Goal: Find contact information

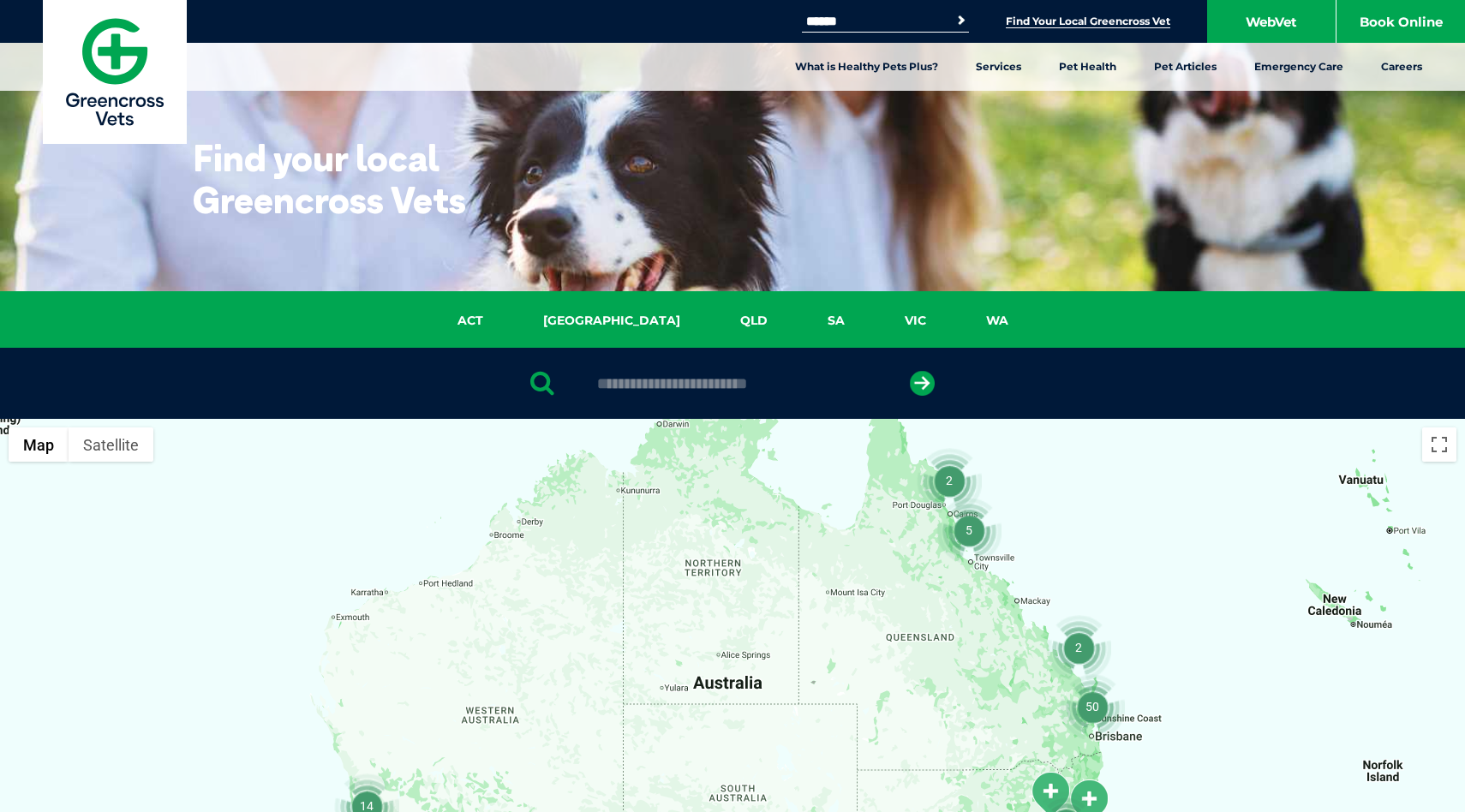
scroll to position [26, 0]
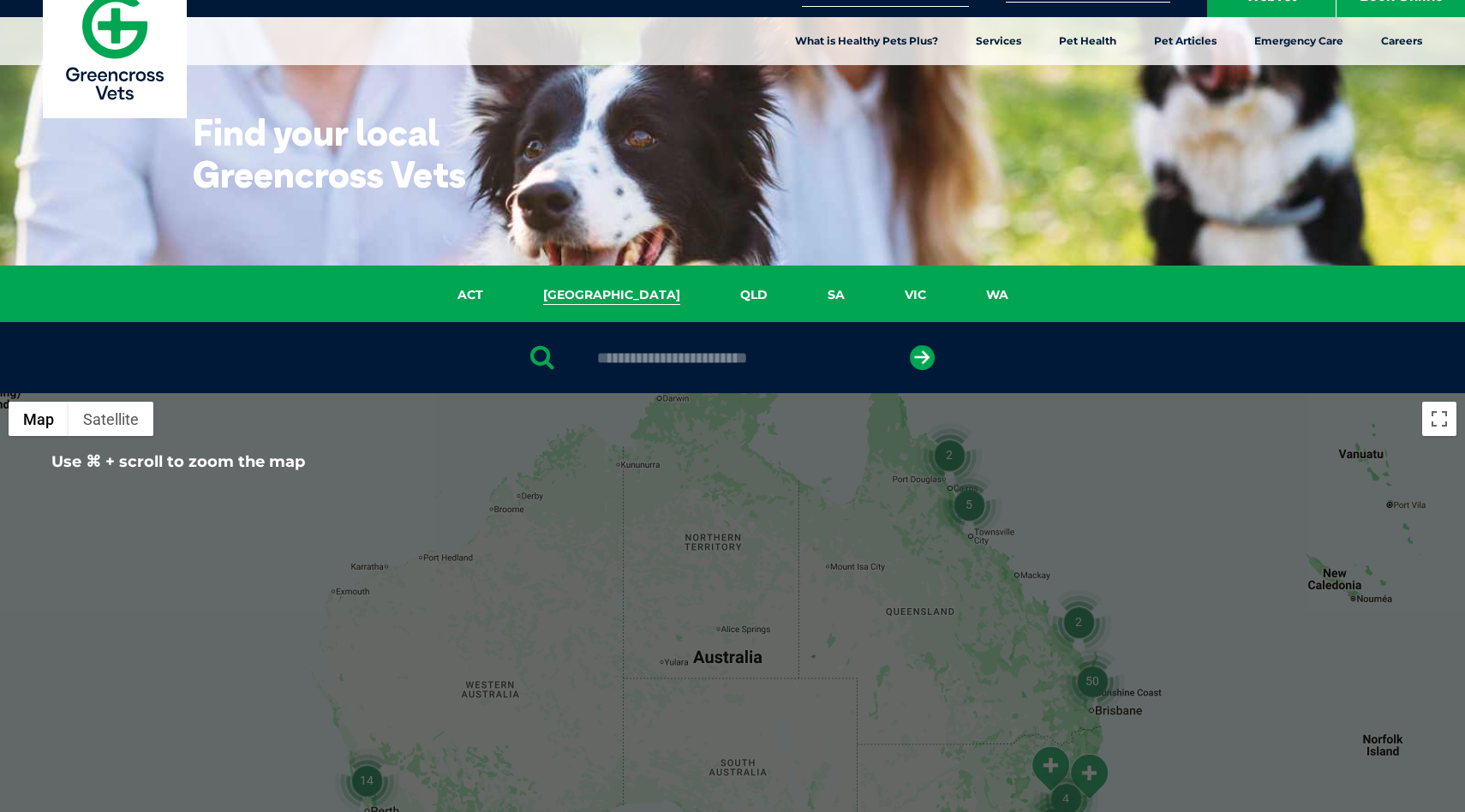
click at [616, 287] on link "[GEOGRAPHIC_DATA]" at bounding box center [611, 295] width 197 height 19
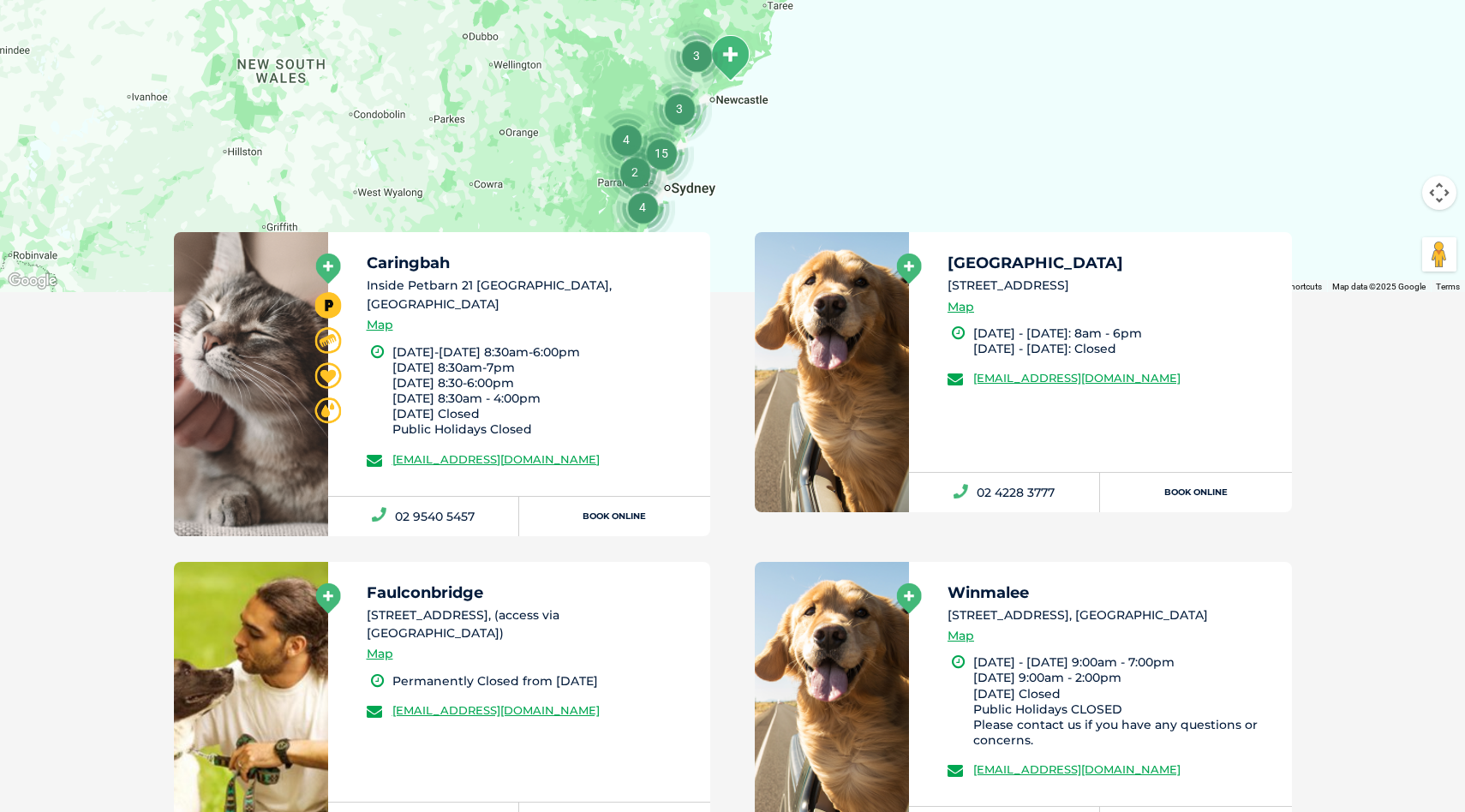
scroll to position [328, 0]
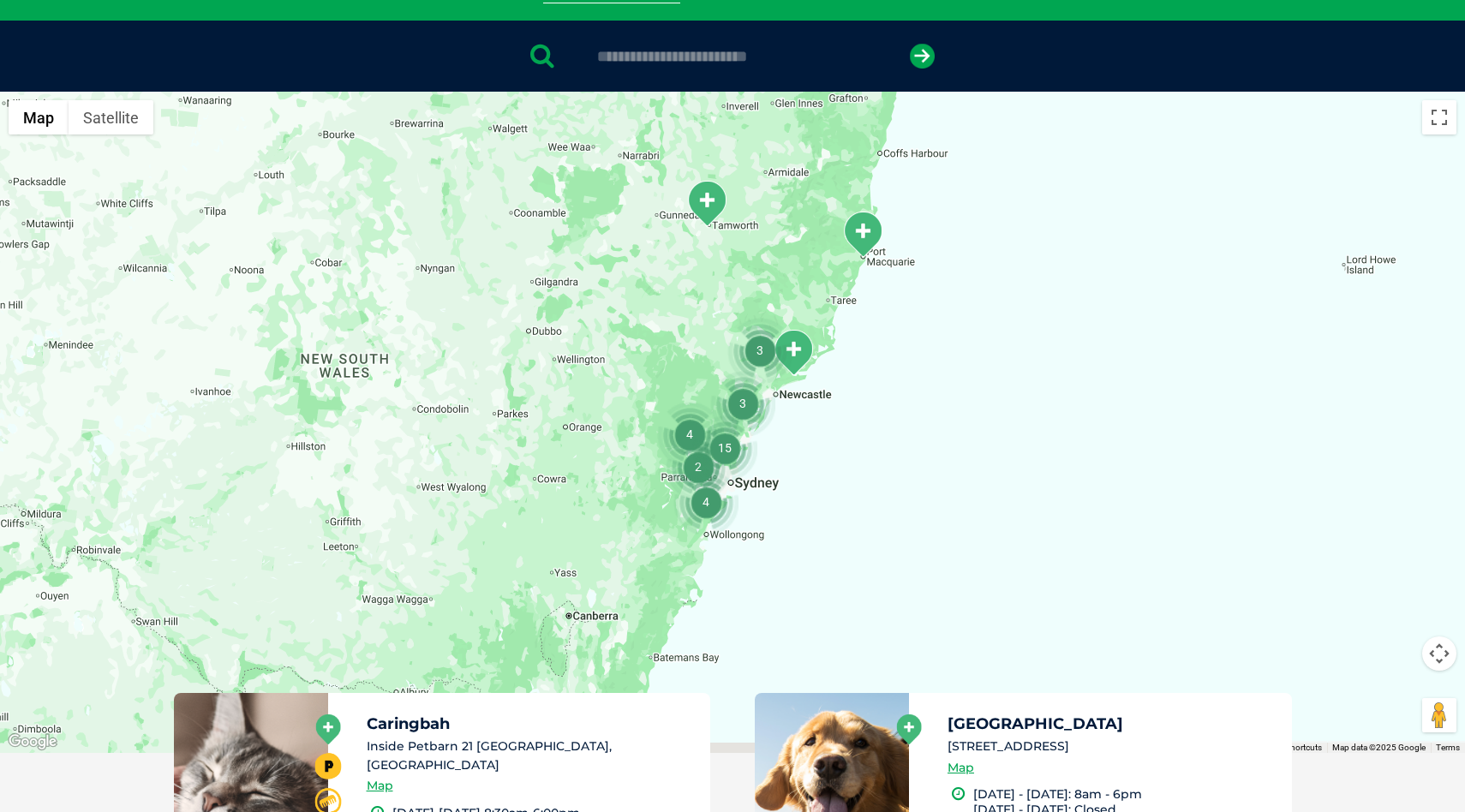
drag, startPoint x: 759, startPoint y: 582, endPoint x: 833, endPoint y: 392, distance: 203.9
click at [833, 392] on div at bounding box center [732, 422] width 1465 height 661
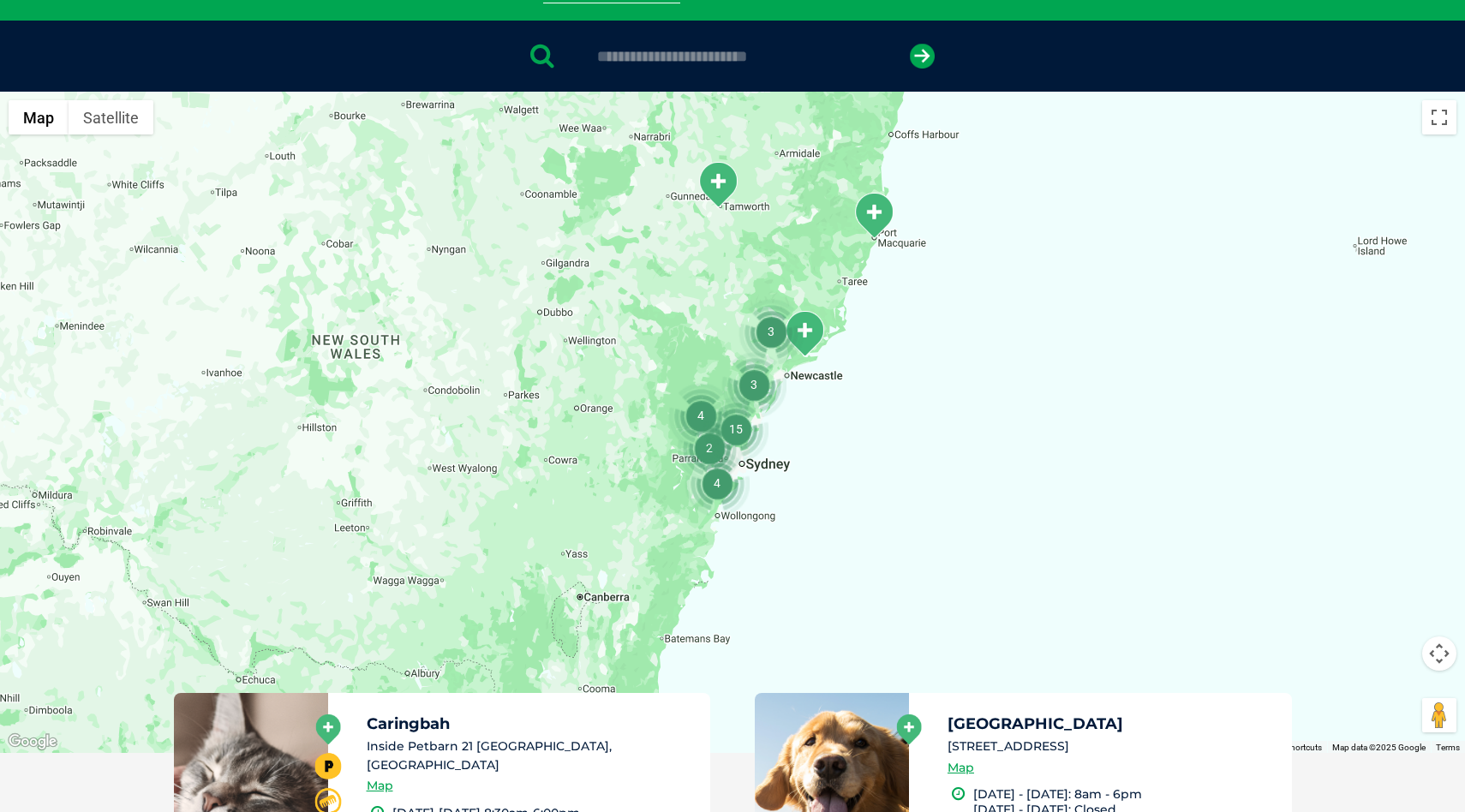
click at [649, 50] on input "text" at bounding box center [732, 56] width 287 height 17
type input "****"
click at [909, 44] on button "submit" at bounding box center [922, 56] width 25 height 25
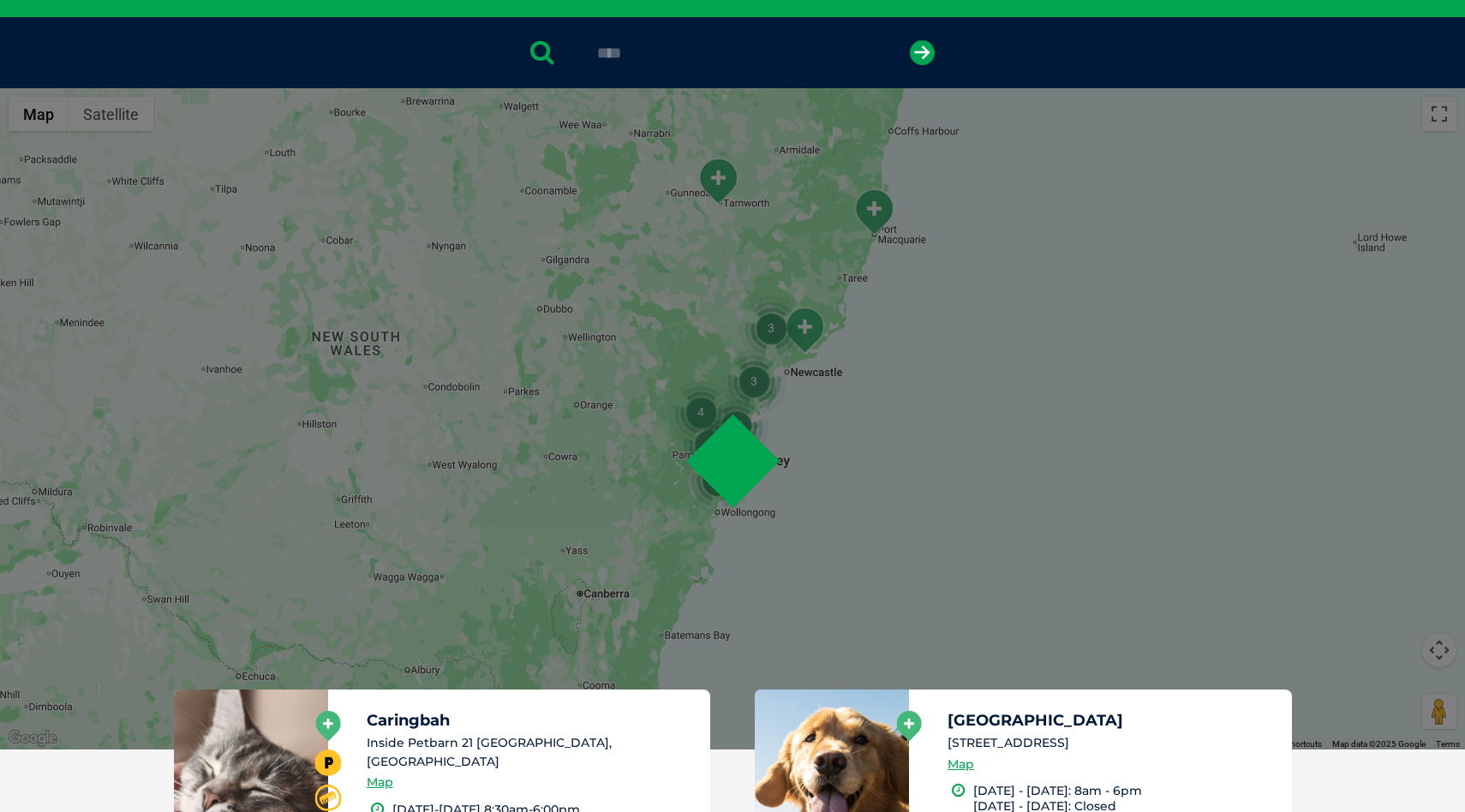
scroll to position [332, 0]
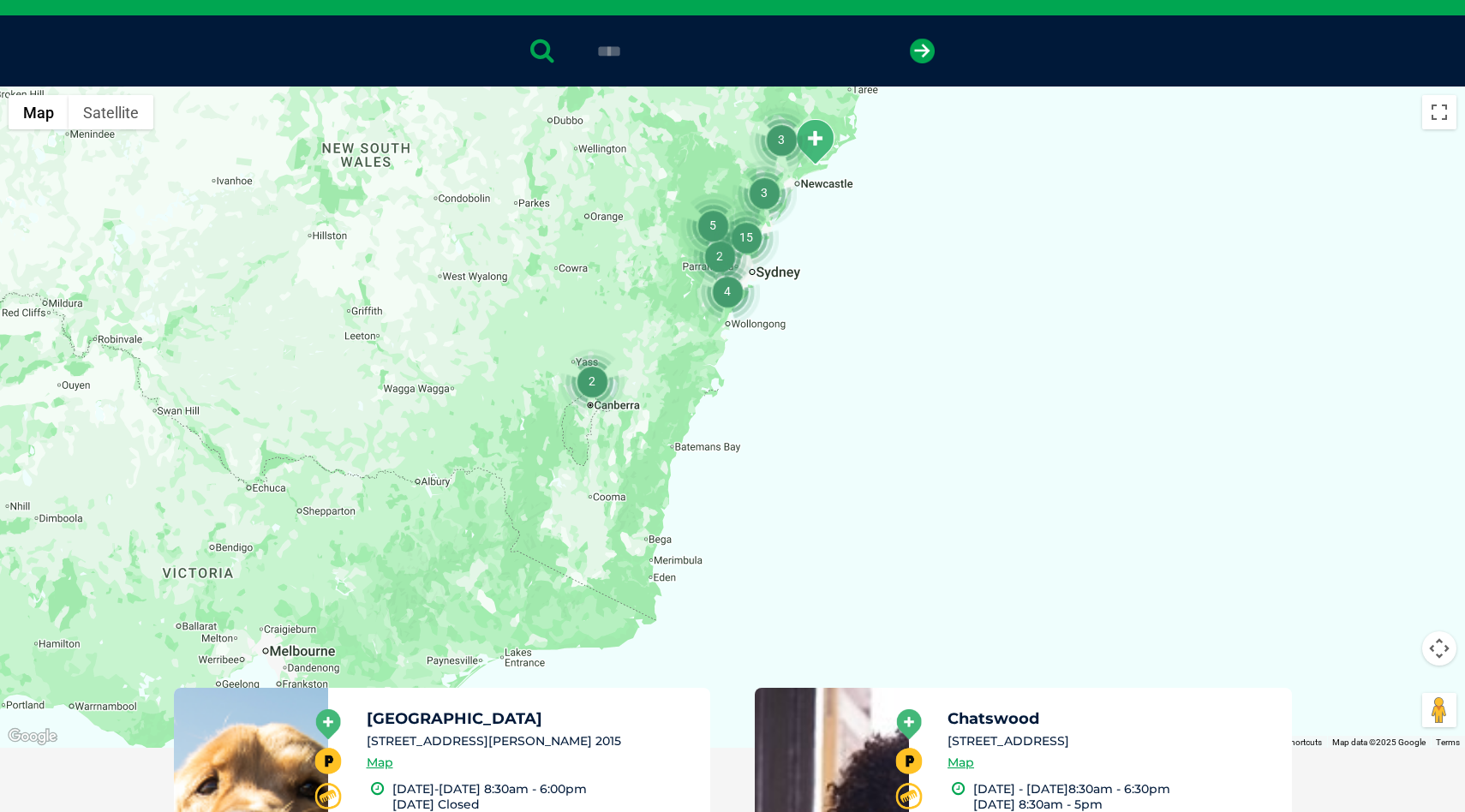
drag, startPoint x: 791, startPoint y: 494, endPoint x: 794, endPoint y: 288, distance: 206.0
click at [794, 288] on div at bounding box center [732, 417] width 1465 height 661
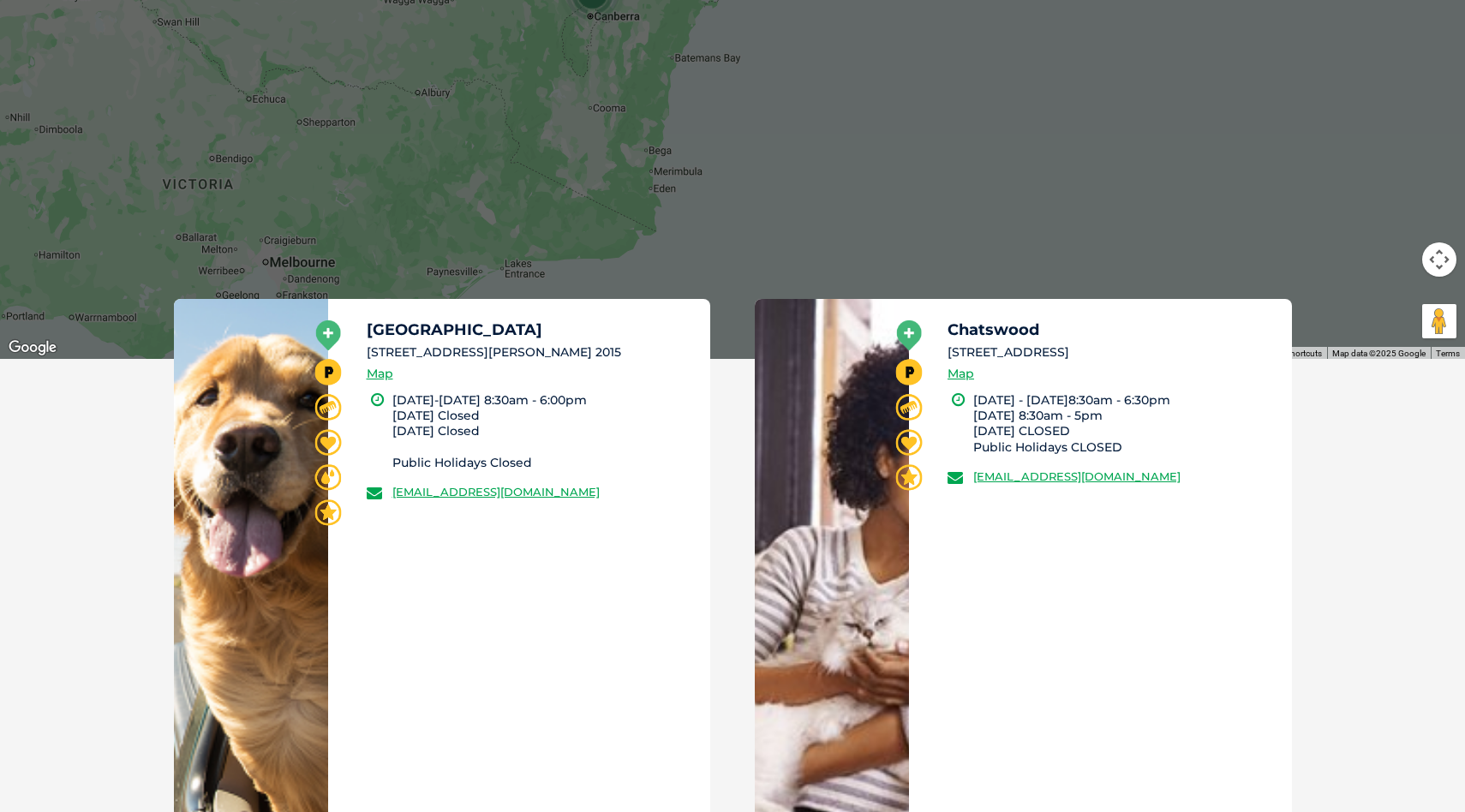
scroll to position [725, 0]
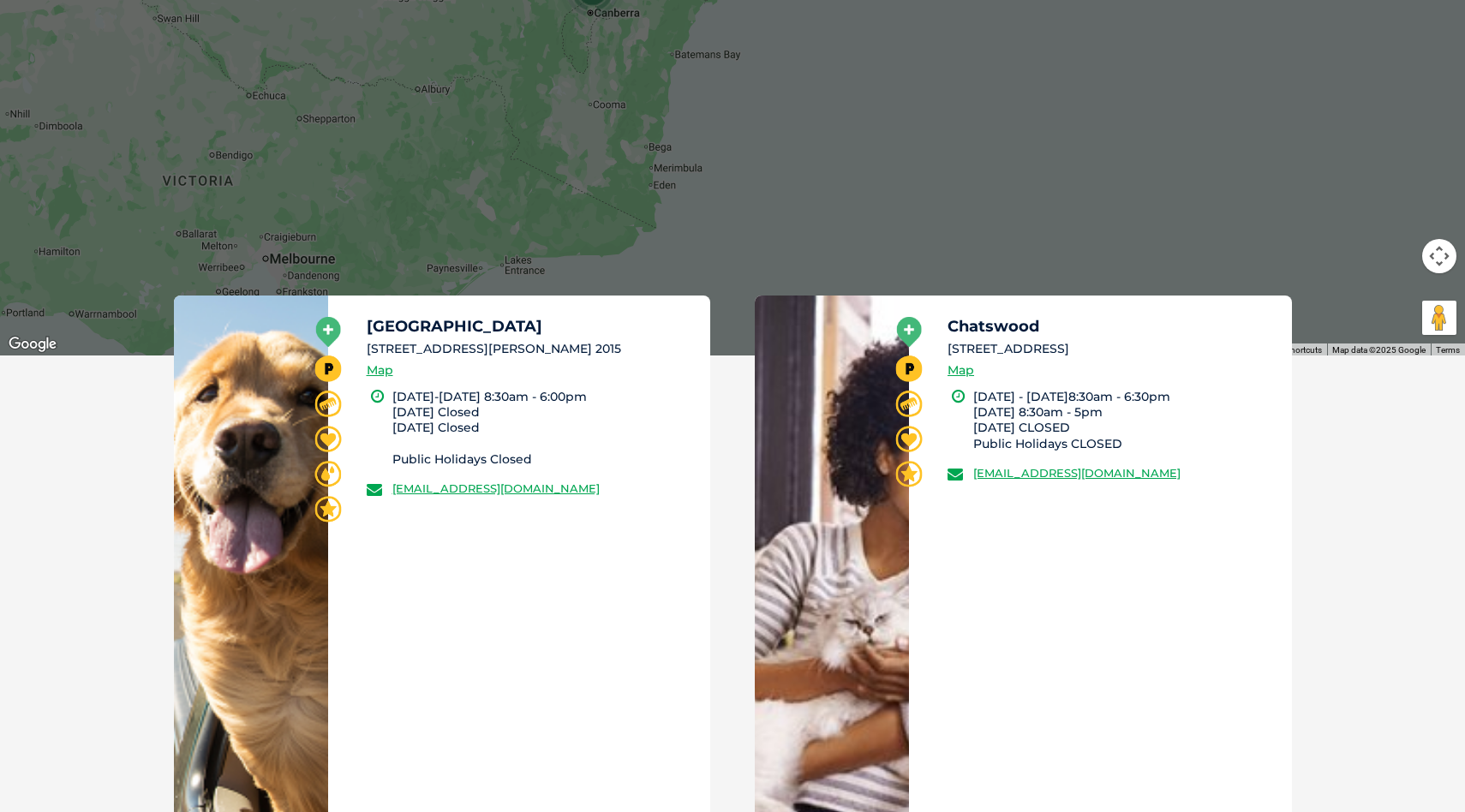
click at [1040, 631] on div "Chatswood [STREET_ADDRESS] Map [DATE] - [DATE]8:30am - 6:30pm [DATE] 8:30am - 5…" at bounding box center [1100, 558] width 383 height 525
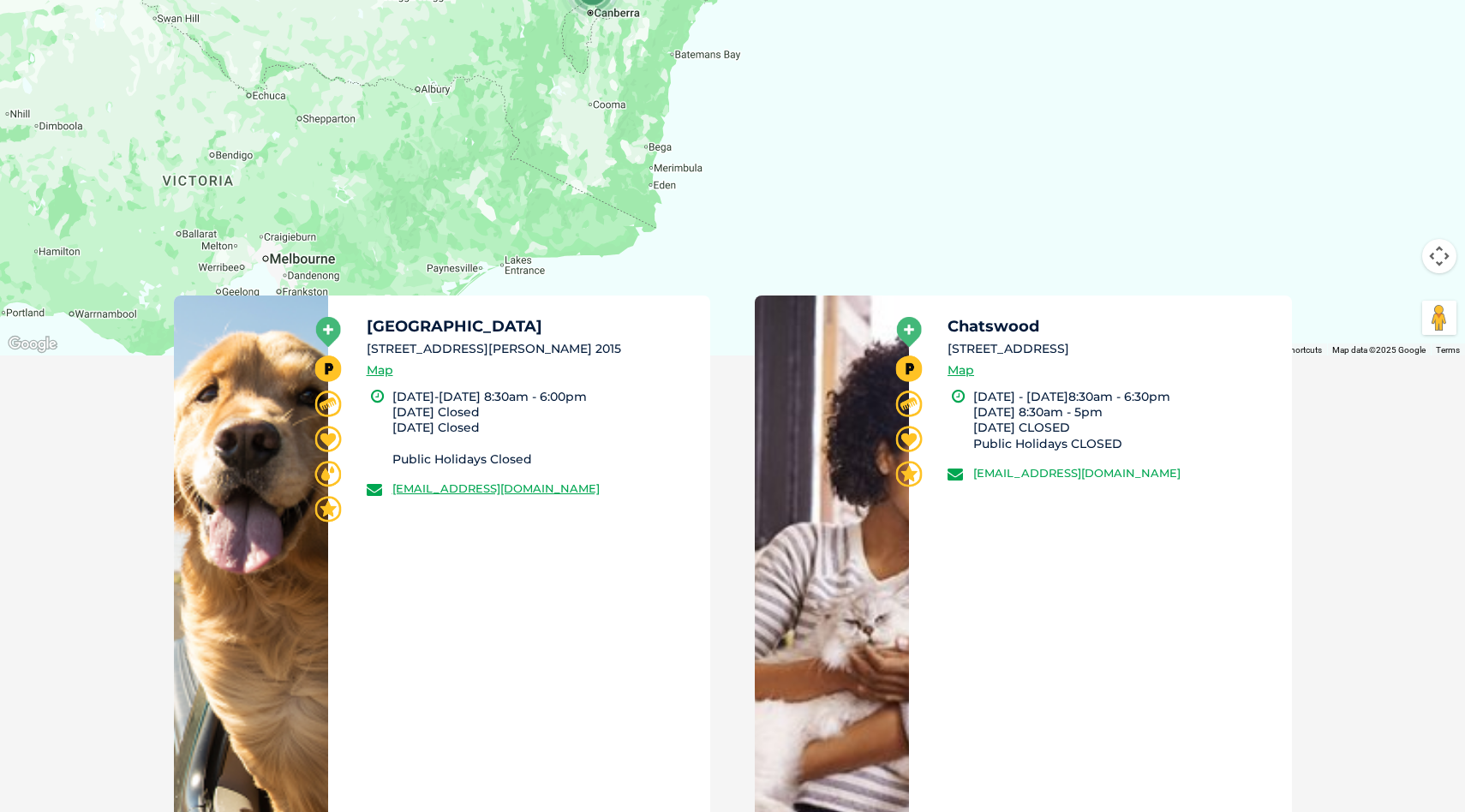
drag, startPoint x: 1250, startPoint y: 464, endPoint x: 975, endPoint y: 469, distance: 275.0
click at [973, 469] on li "[EMAIL_ADDRESS][DOMAIN_NAME]" at bounding box center [1111, 473] width 329 height 17
copy link "[EMAIL_ADDRESS][DOMAIN_NAME]"
click at [1026, 558] on div "Chatswood [STREET_ADDRESS] Map [DATE] - [DATE]8:30am - 6:30pm [DATE] 8:30am - 5…" at bounding box center [1100, 558] width 383 height 525
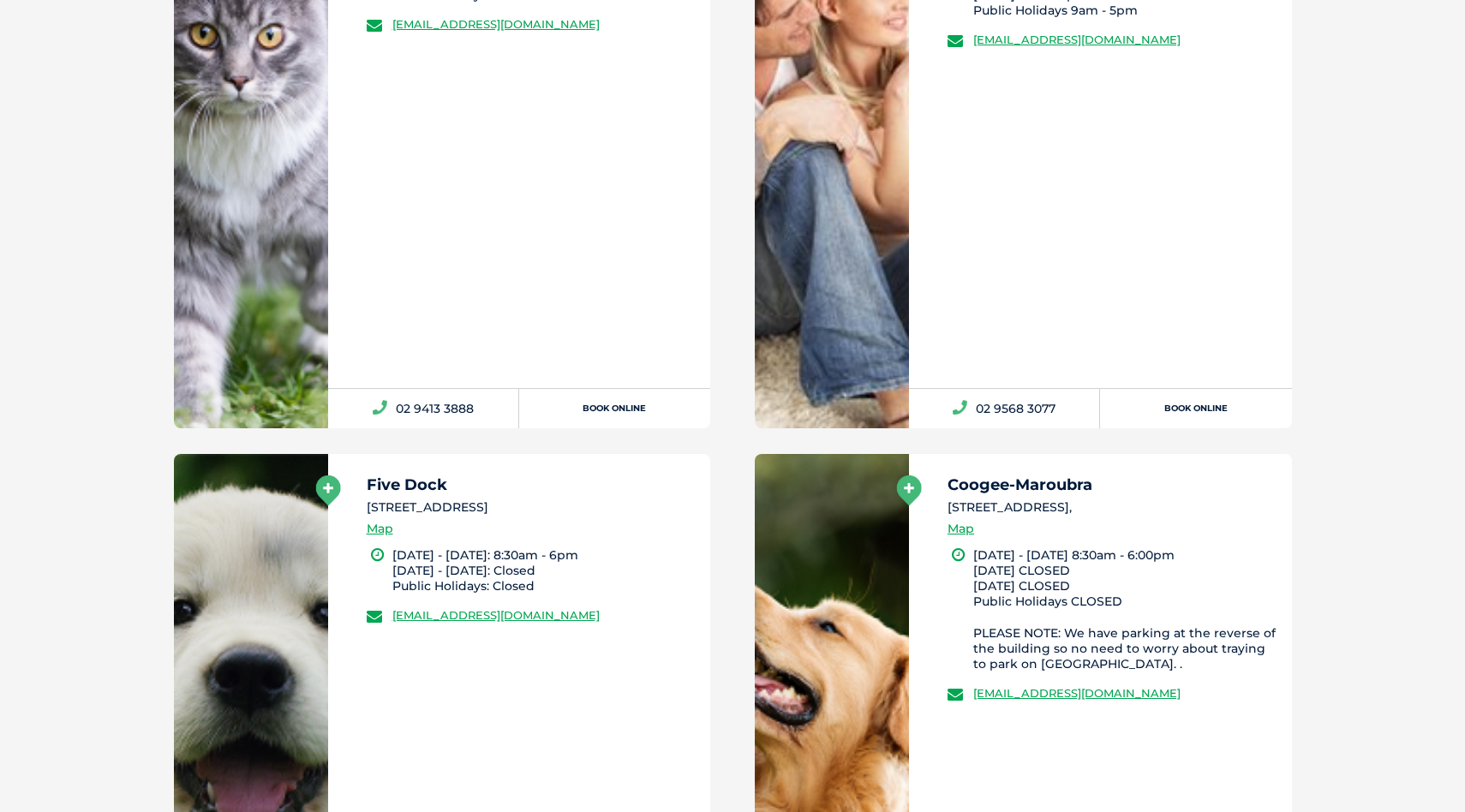
scroll to position [1752, 0]
